Goal: Find specific page/section: Find specific page/section

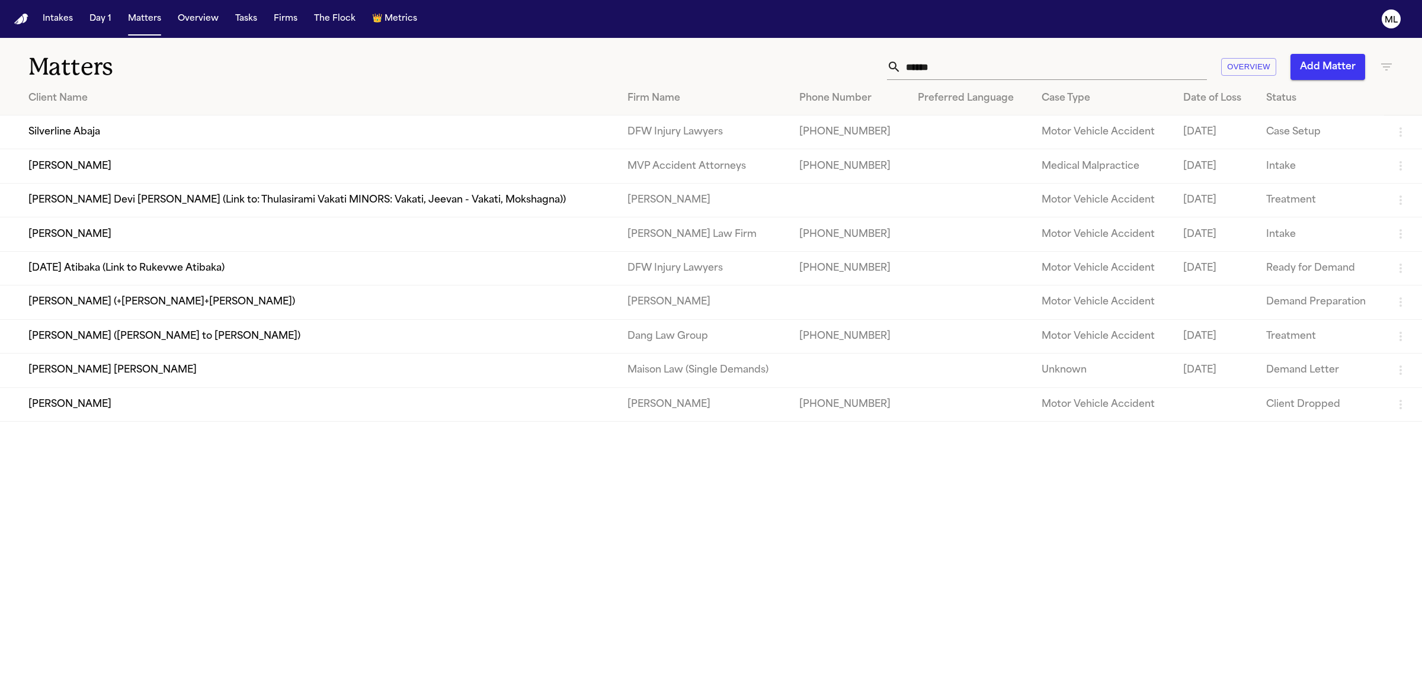
drag, startPoint x: 960, startPoint y: 65, endPoint x: 966, endPoint y: 49, distance: 17.1
click at [959, 65] on input "******" at bounding box center [1054, 67] width 306 height 26
type input "*"
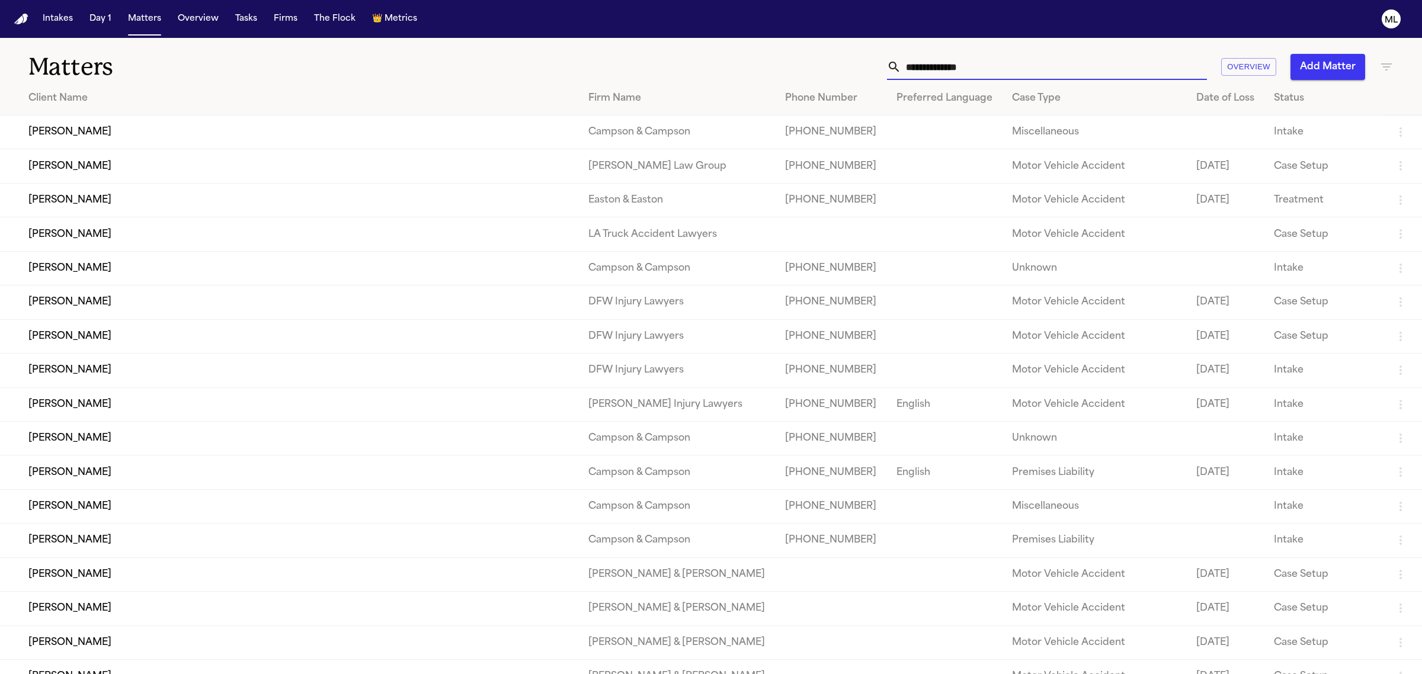
click at [960, 60] on input "text" at bounding box center [1054, 67] width 306 height 26
click at [951, 68] on input "text" at bounding box center [1054, 67] width 306 height 26
click at [1385, 68] on icon "button" at bounding box center [1386, 67] width 14 height 14
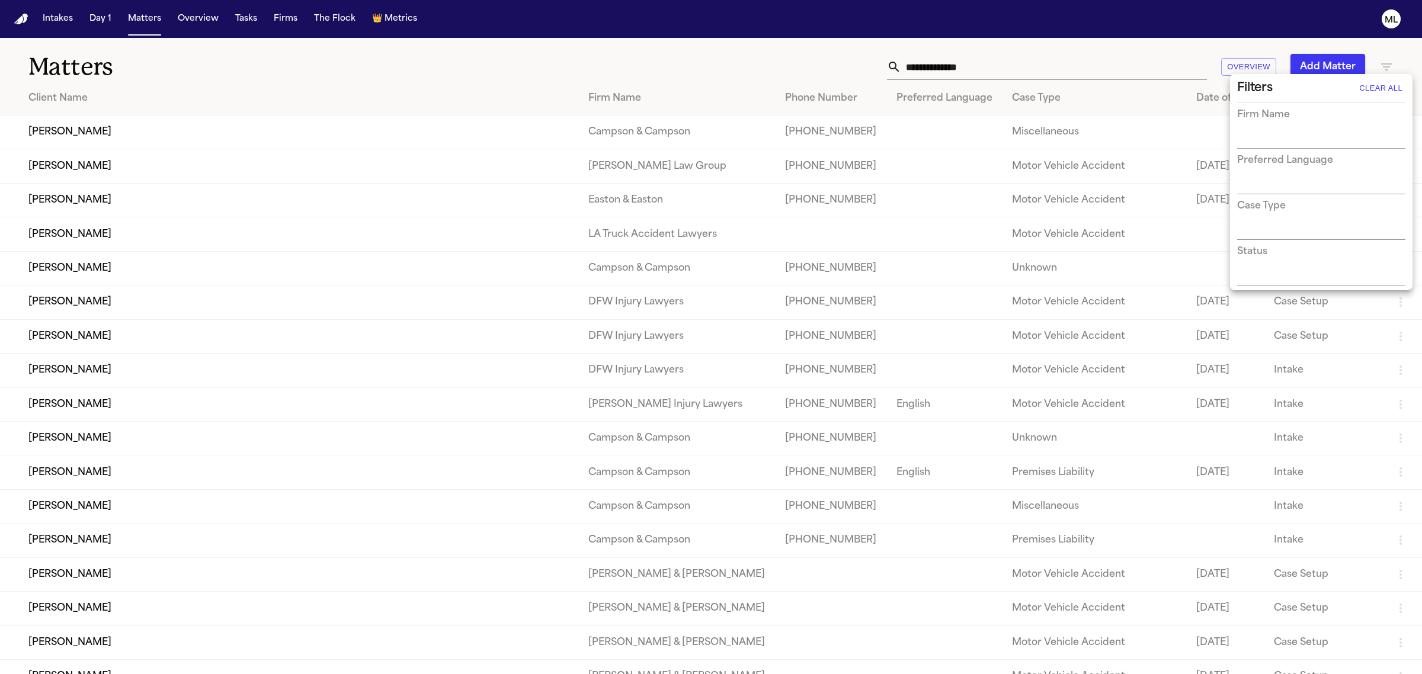
click at [1293, 135] on input "text" at bounding box center [1312, 140] width 150 height 17
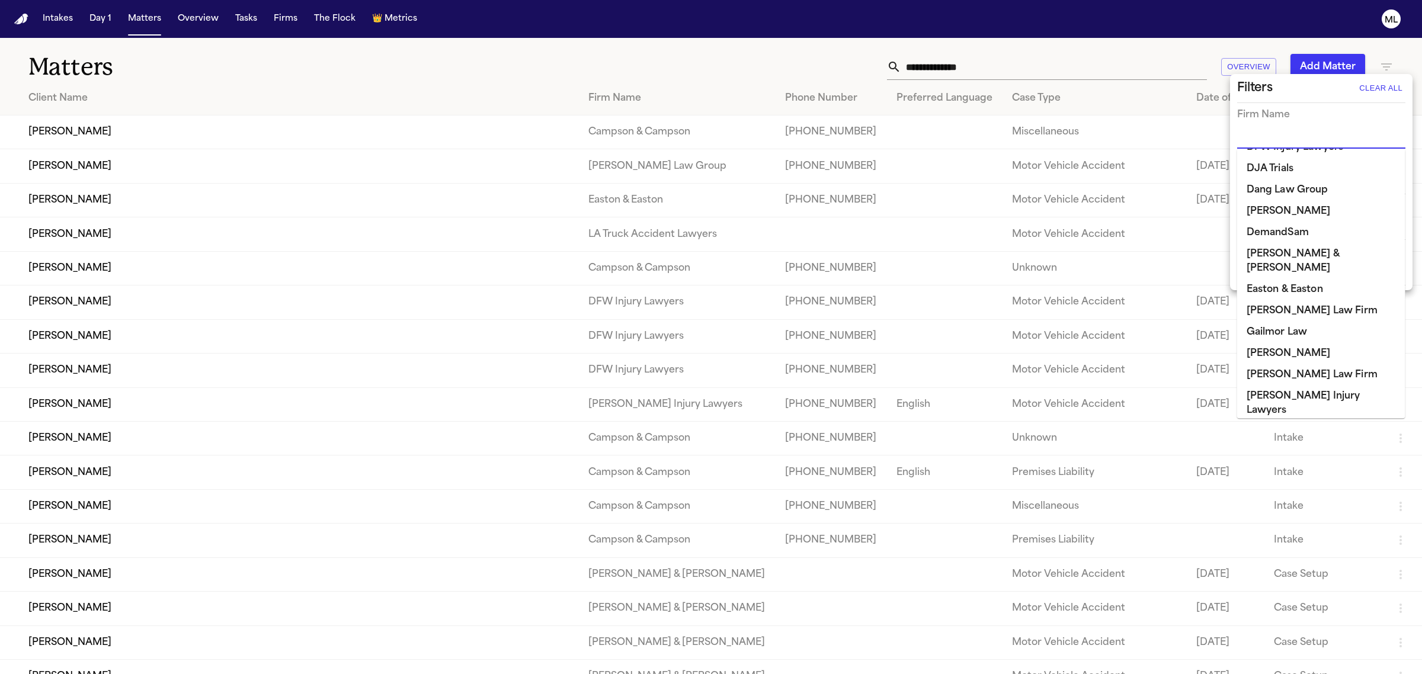
scroll to position [296, 0]
click at [1281, 341] on li "[PERSON_NAME]" at bounding box center [1321, 351] width 168 height 21
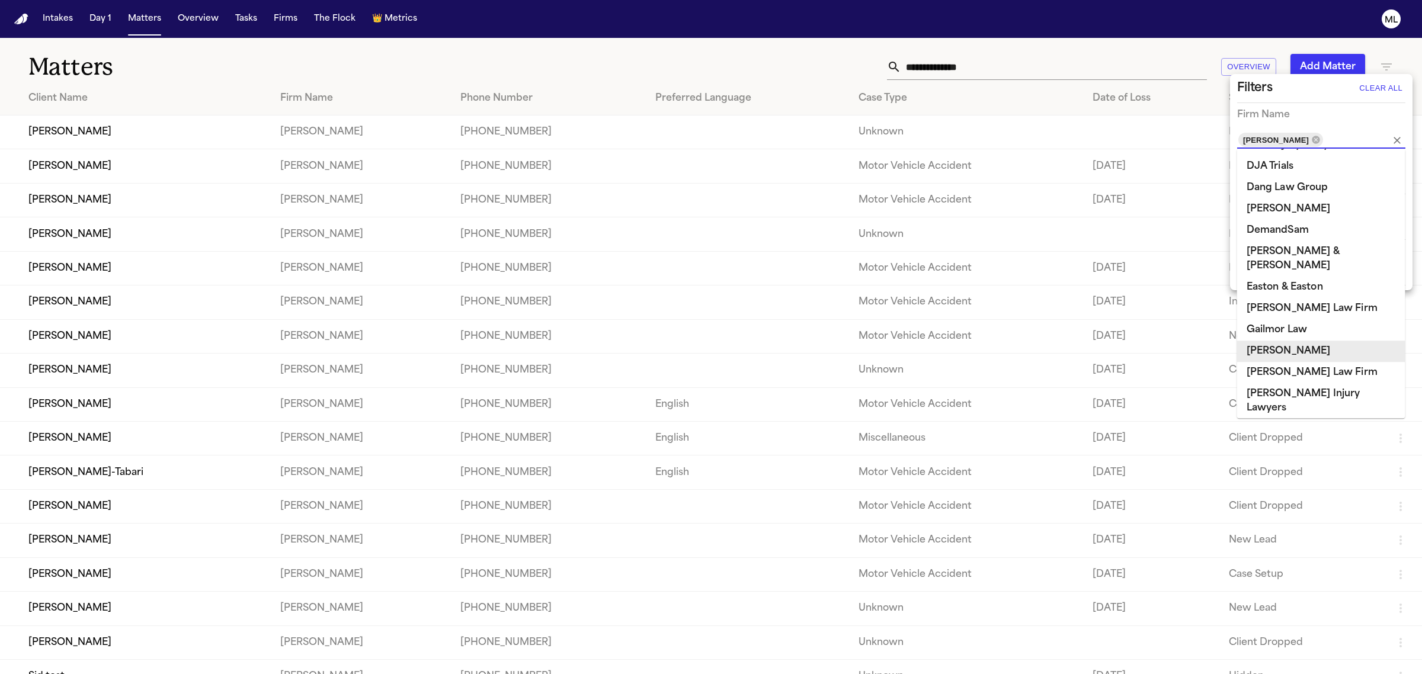
click at [526, 49] on div at bounding box center [711, 337] width 1422 height 674
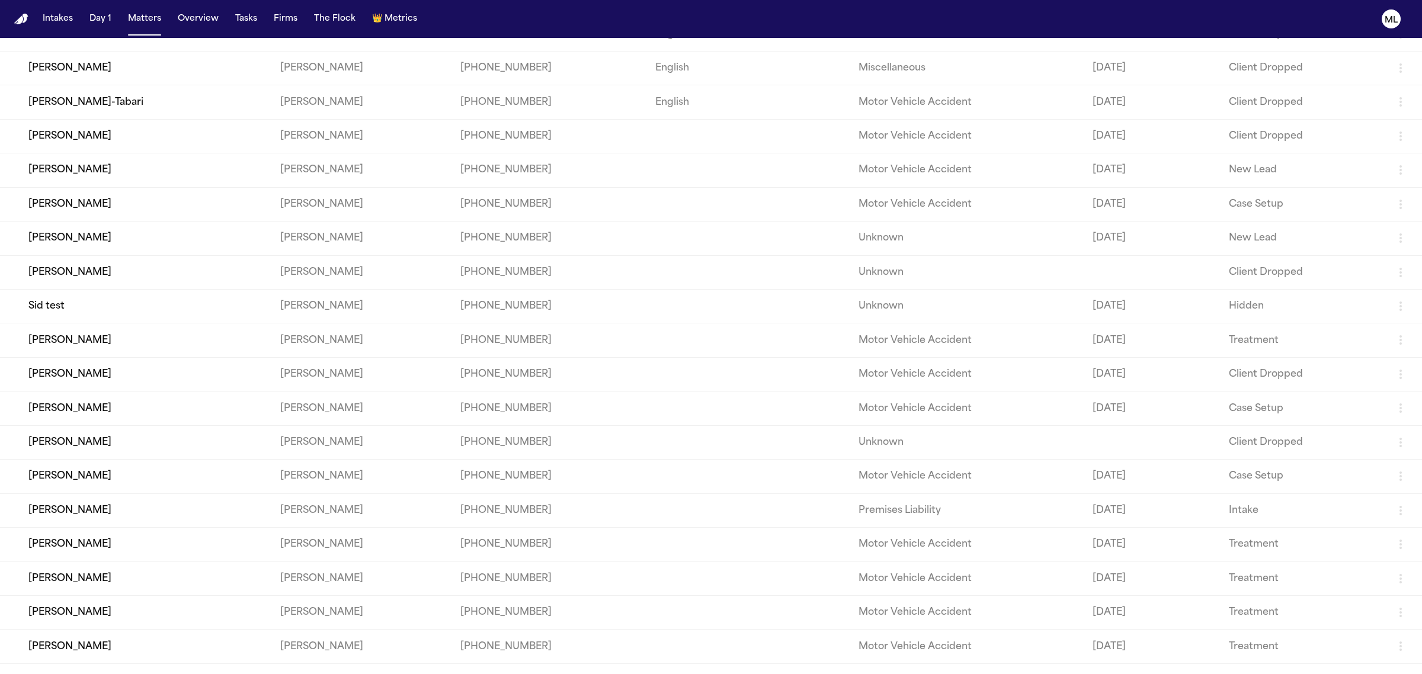
scroll to position [427, 0]
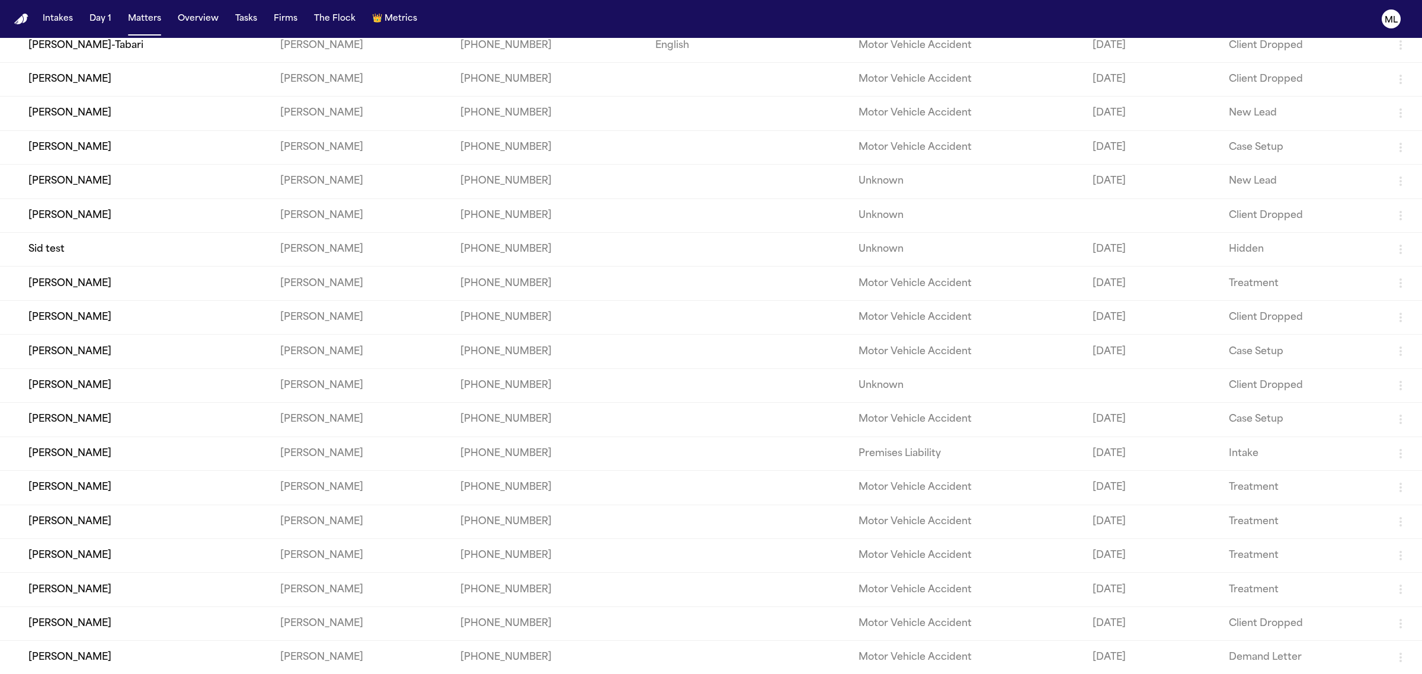
drag, startPoint x: 34, startPoint y: 659, endPoint x: 128, endPoint y: 661, distance: 93.6
click at [128, 661] on td "[PERSON_NAME]" at bounding box center [135, 658] width 271 height 34
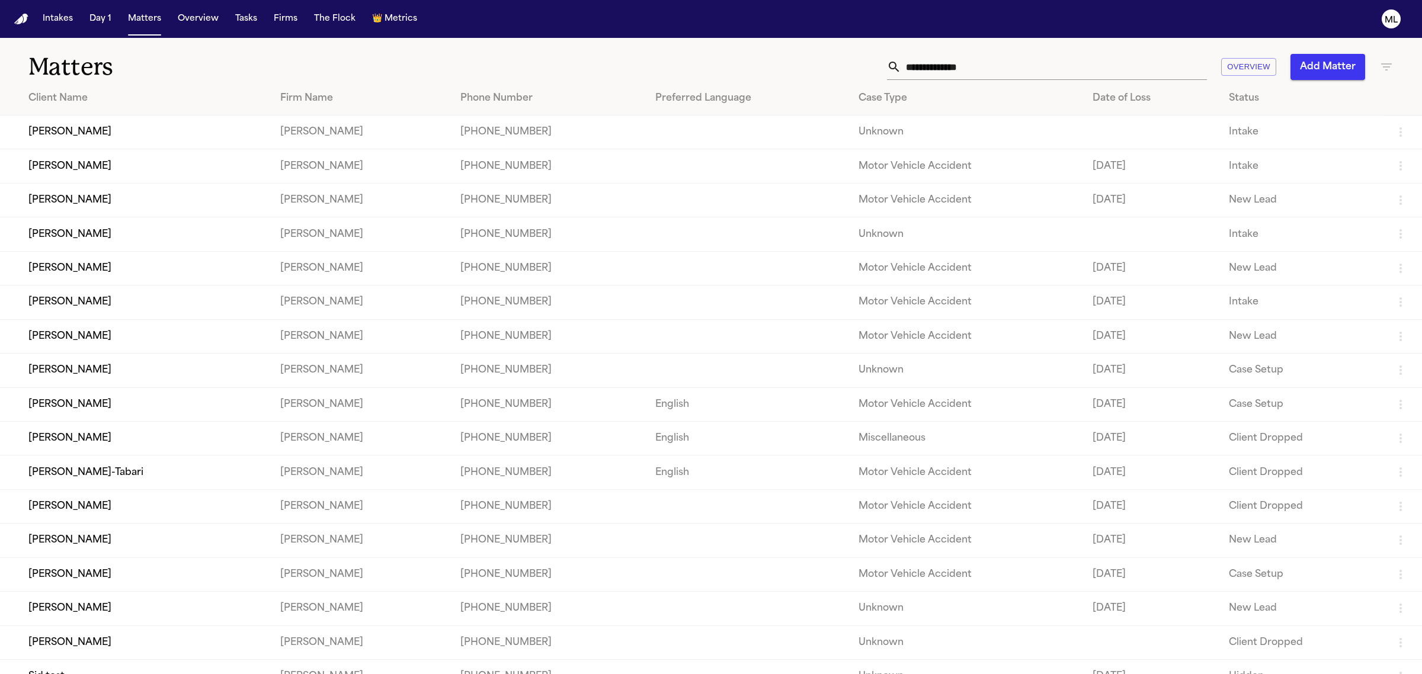
scroll to position [427, 0]
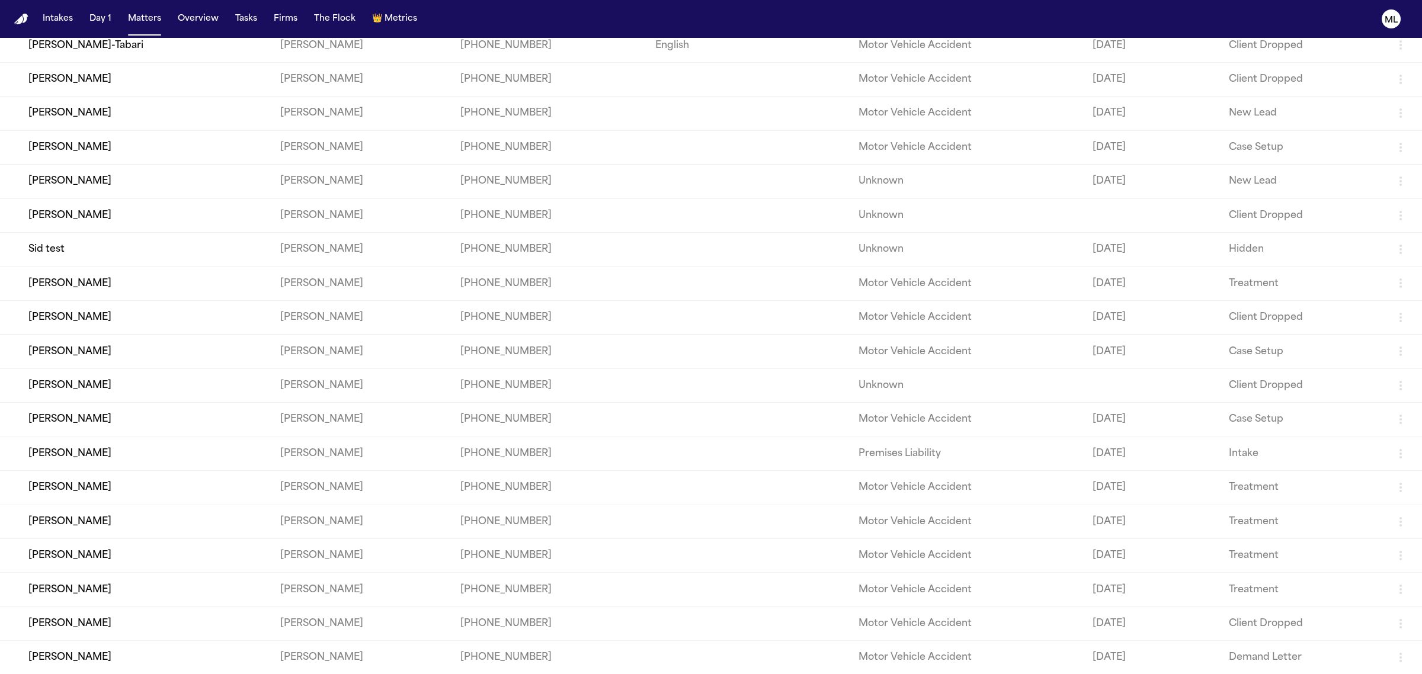
click at [146, 457] on td "[PERSON_NAME]" at bounding box center [135, 454] width 271 height 34
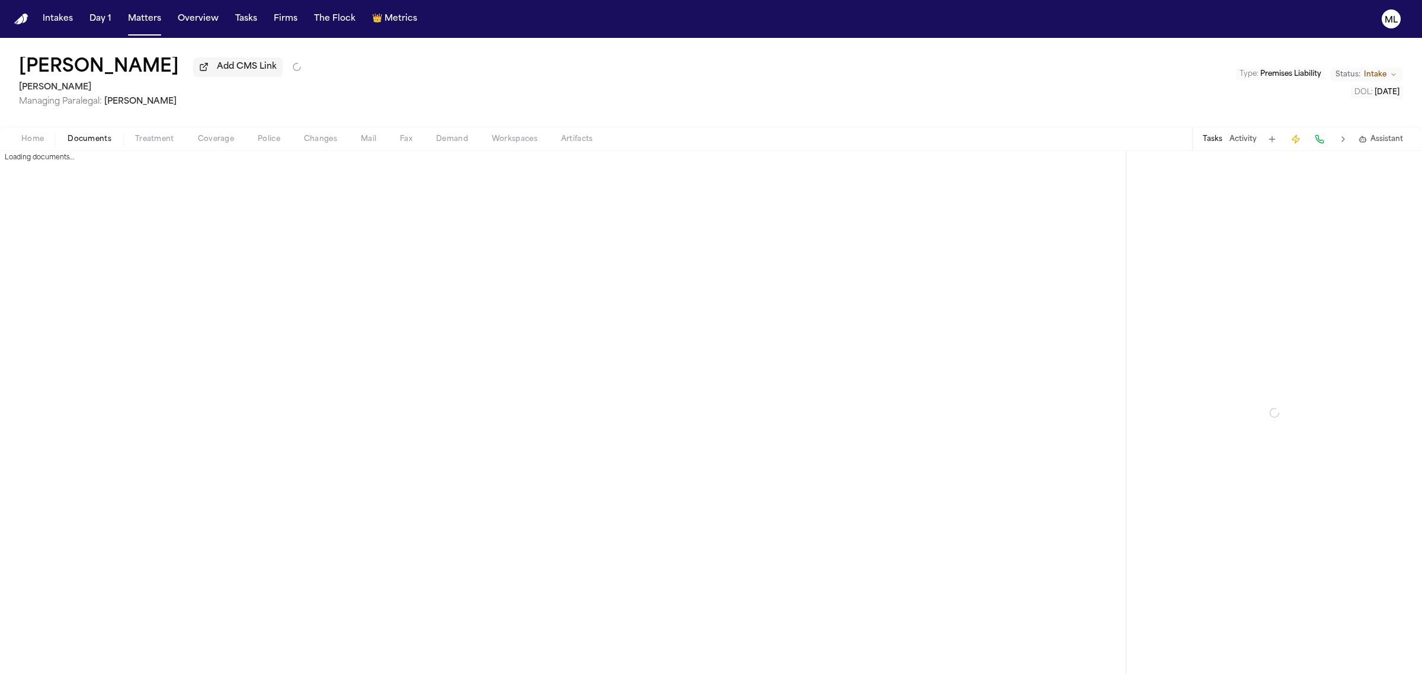
click at [113, 136] on button "Documents" at bounding box center [90, 139] width 68 height 14
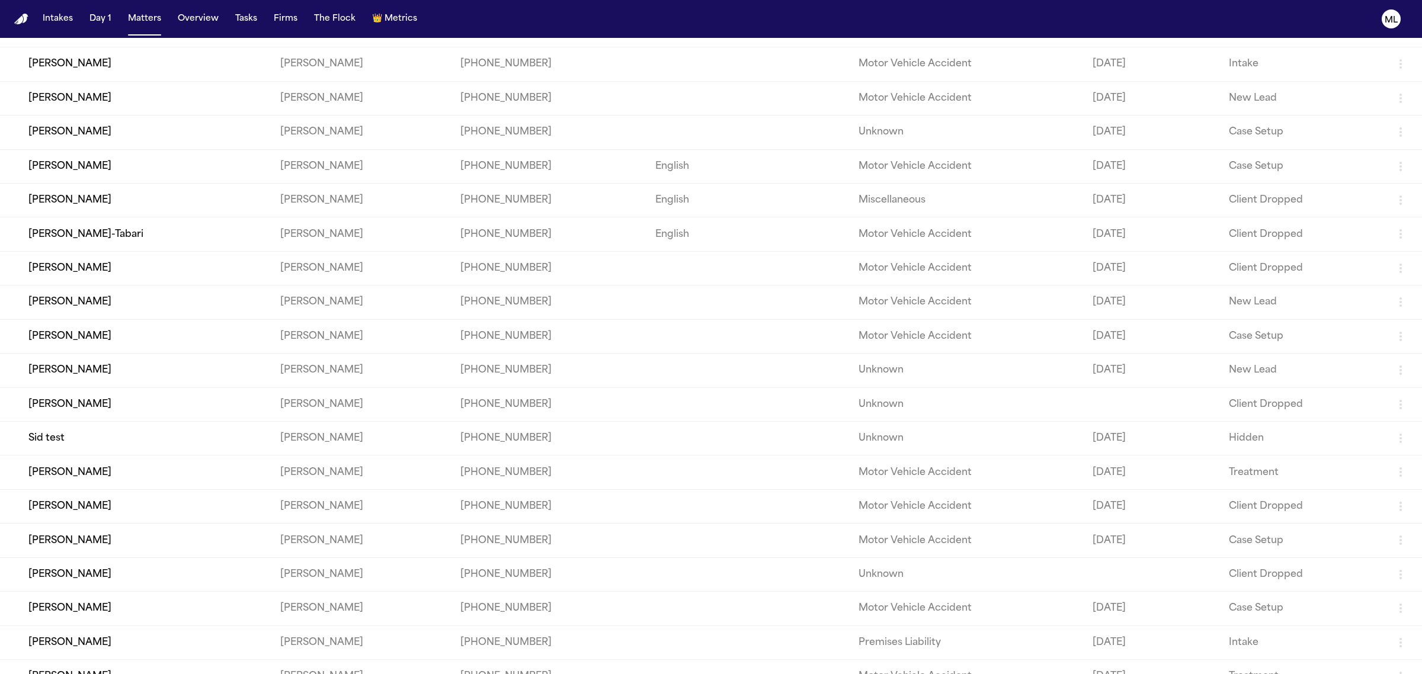
scroll to position [205, 0]
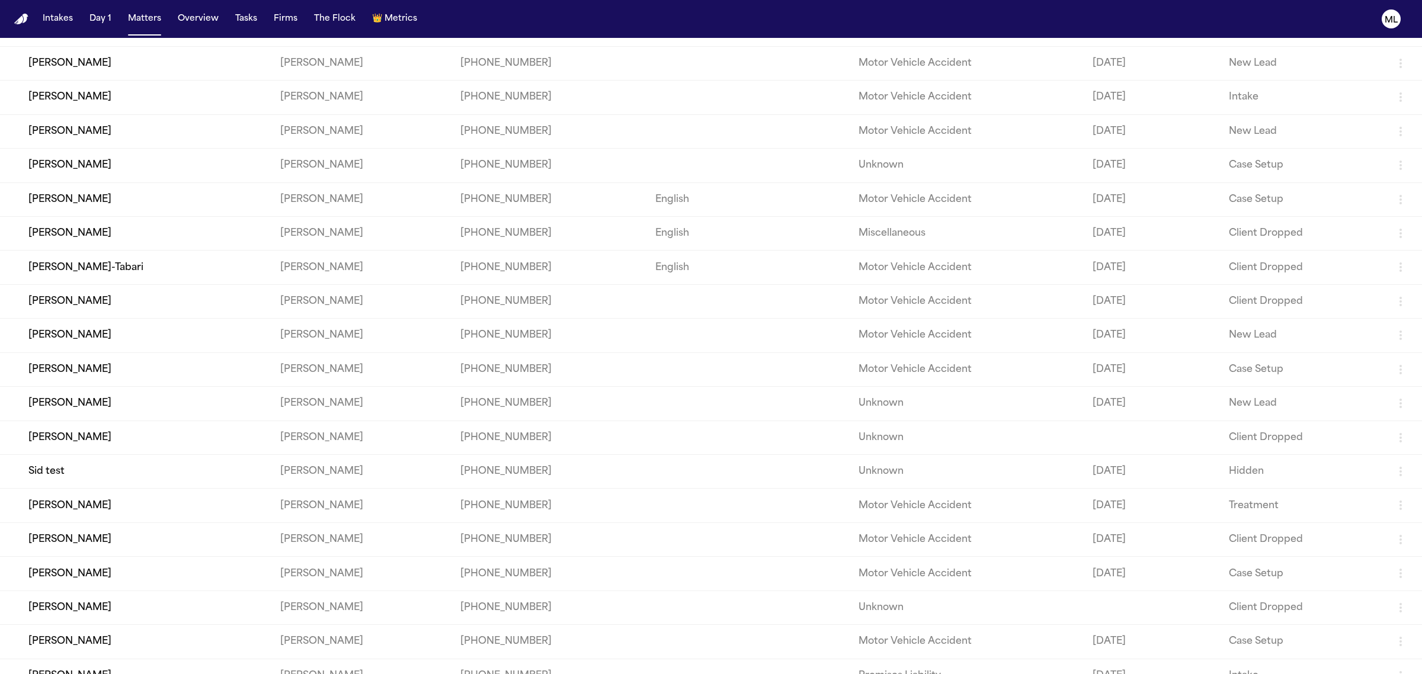
click at [187, 199] on td "[PERSON_NAME]" at bounding box center [135, 199] width 271 height 34
